Goal: Task Accomplishment & Management: Complete application form

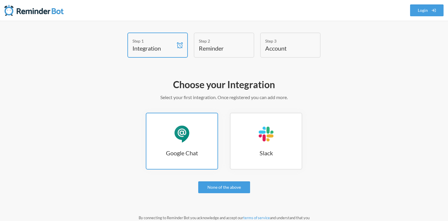
click at [173, 137] on div "Google Chat" at bounding box center [182, 134] width 18 height 18
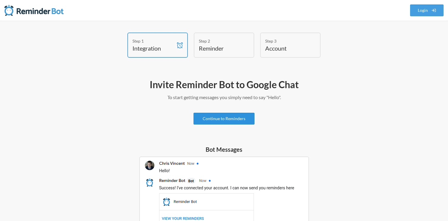
click at [228, 121] on link "Continue to Reminders" at bounding box center [223, 119] width 61 height 12
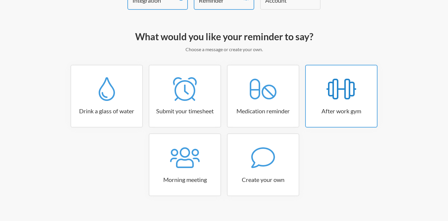
scroll to position [55, 0]
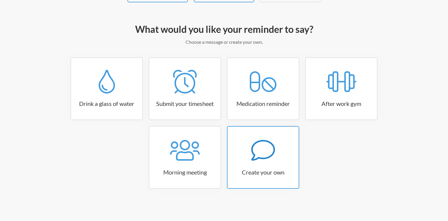
click at [266, 159] on icon at bounding box center [263, 151] width 24 height 24
select select "11:30:00"
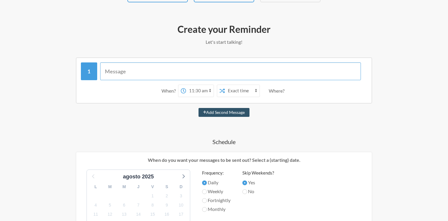
click at [161, 76] on input "text" at bounding box center [230, 71] width 261 height 18
click at [204, 71] on input "pasar a producto tabla de [PERSON_NAME]" at bounding box center [230, 71] width 261 height 18
paste input "tablon colombia wip"
type input "pasar a producto tabla de [PERSON_NAME] [GEOGRAPHIC_DATA] wip"
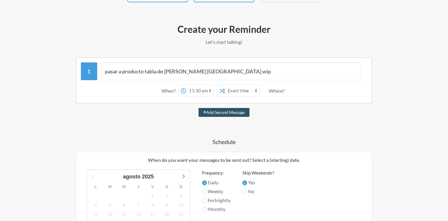
click at [231, 94] on select "Exact time Random time" at bounding box center [242, 91] width 35 height 12
click at [203, 92] on select "12:00 am 12:15 am 12:30 am 12:45 am 1:00 am 1:15 am 1:30 am 1:45 am 2:00 am 2:1…" at bounding box center [200, 91] width 28 height 12
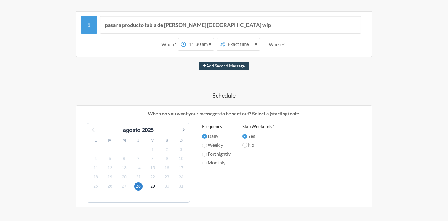
scroll to position [104, 0]
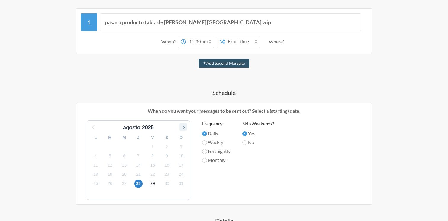
click at [183, 129] on icon at bounding box center [183, 127] width 8 height 8
click at [93, 132] on div "L M M J V S D 29 30 1 2 3 4 5 6 7 8 9 10 11 12 13 14 15 16 17 18 19 20 21 22 23…" at bounding box center [138, 166] width 103 height 68
click at [93, 128] on icon at bounding box center [93, 127] width 2 height 4
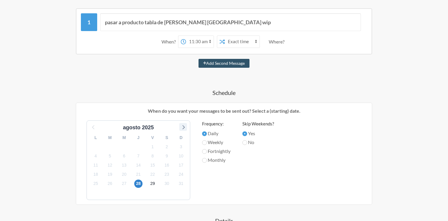
click at [180, 129] on icon at bounding box center [183, 127] width 8 height 8
click at [139, 154] on span "11" at bounding box center [138, 156] width 8 height 8
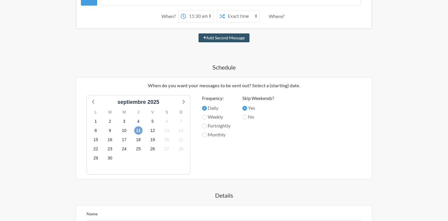
scroll to position [154, 0]
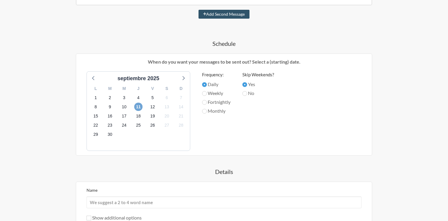
click at [138, 106] on span "11" at bounding box center [138, 107] width 8 height 8
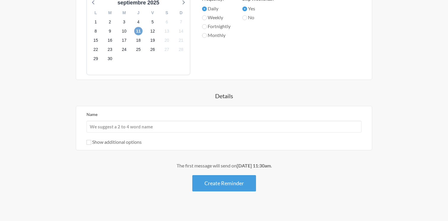
scroll to position [232, 0]
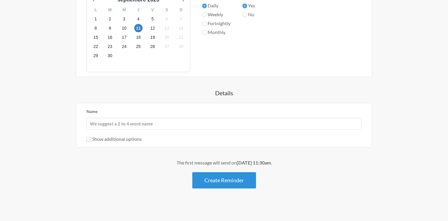
click at [233, 184] on button "Create Reminder" at bounding box center [224, 180] width 64 height 16
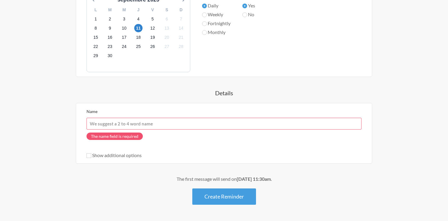
click at [112, 124] on input "Name" at bounding box center [223, 124] width 275 height 12
paste input "tablon colombia wip"
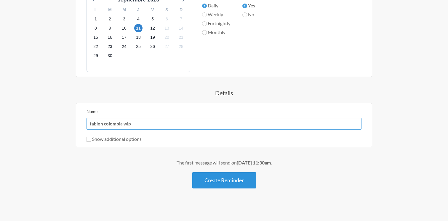
type input "tablon colombia wip"
click at [238, 184] on button "Create Reminder" at bounding box center [224, 180] width 64 height 16
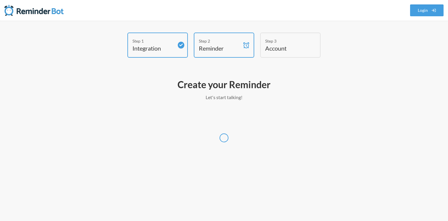
select select "America/[GEOGRAPHIC_DATA]"
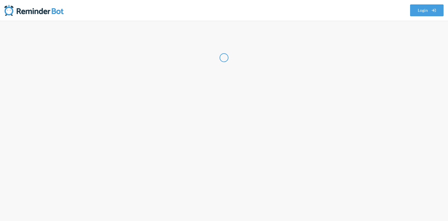
select select "CL"
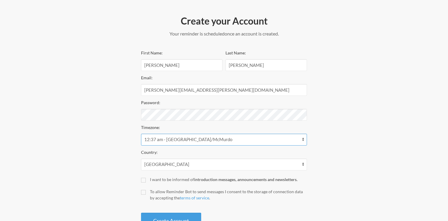
scroll to position [86, 0]
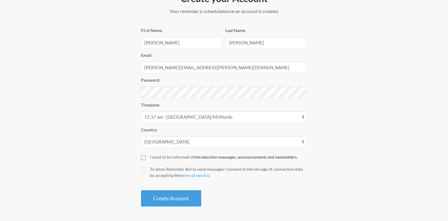
click at [144, 157] on input "I want to be informed of introduction messages, announcements and newsletters." at bounding box center [143, 157] width 5 height 5
checkbox input "true"
click at [146, 172] on label "To allow Reminder Bot to send messages I consent to the storage of connection d…" at bounding box center [224, 172] width 166 height 12
click at [146, 172] on input "To allow Reminder Bot to send messages I consent to the storage of connection d…" at bounding box center [143, 170] width 5 height 5
checkbox input "true"
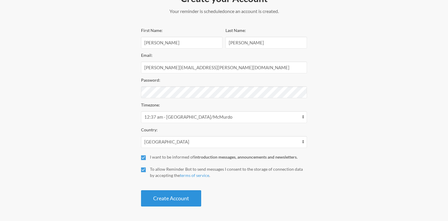
click at [170, 199] on button "Create Account" at bounding box center [171, 198] width 60 height 16
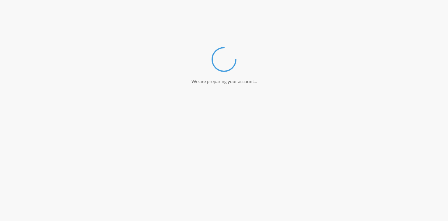
scroll to position [64, 0]
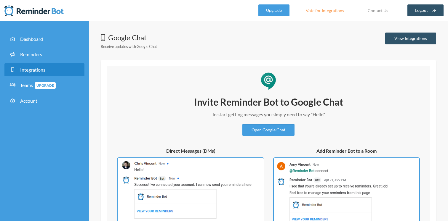
click at [231, 56] on div "Google Chat Receive updates with Google Chat View Integrations Invite Reminder …" at bounding box center [268, 148] width 335 height 231
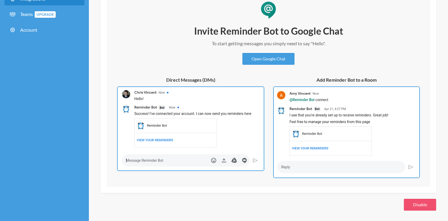
scroll to position [73, 0]
